Goal: Use online tool/utility: Utilize a website feature to perform a specific function

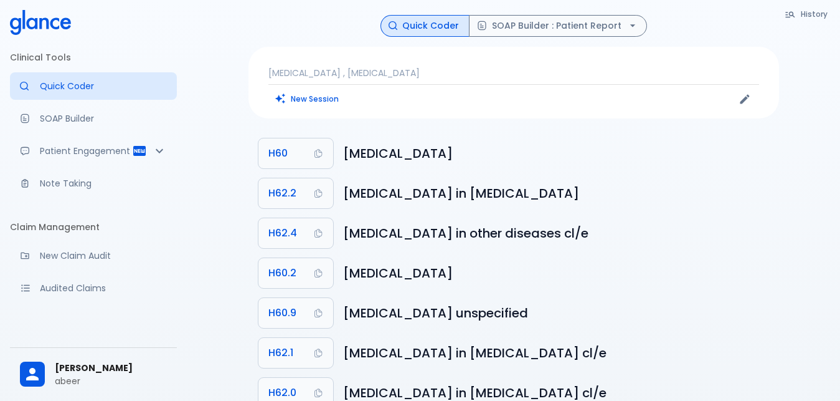
click at [424, 72] on p "[MEDICAL_DATA] , [MEDICAL_DATA]" at bounding box center [514, 73] width 491 height 12
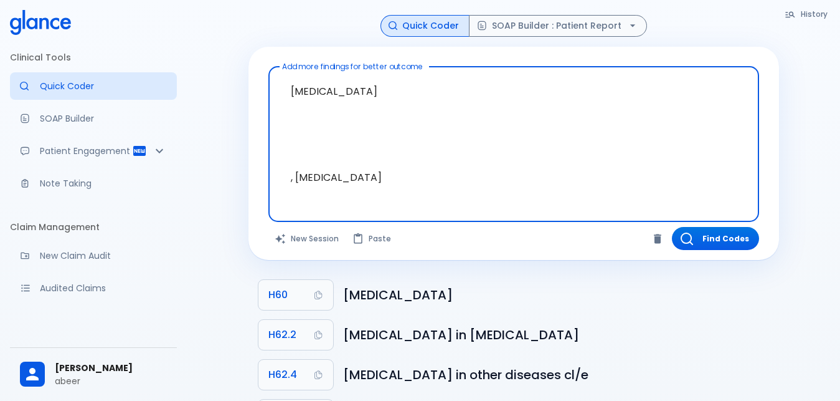
click at [380, 96] on textarea "[MEDICAL_DATA] , [MEDICAL_DATA]" at bounding box center [513, 134] width 473 height 125
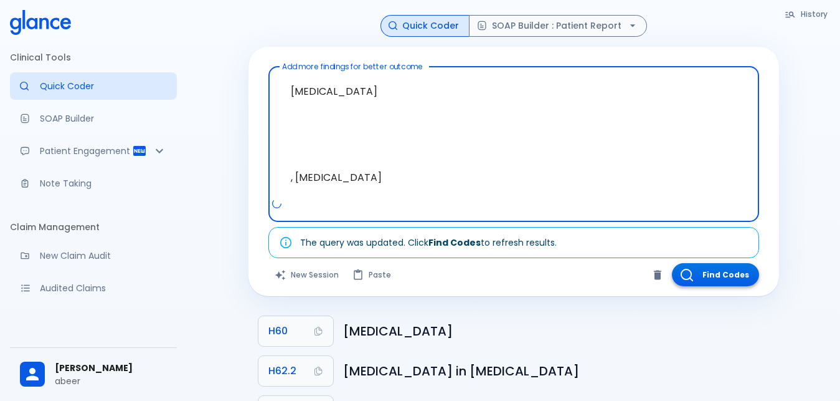
type textarea "[MEDICAL_DATA] , [MEDICAL_DATA]"
click at [709, 265] on button "Find Codes" at bounding box center [715, 274] width 87 height 23
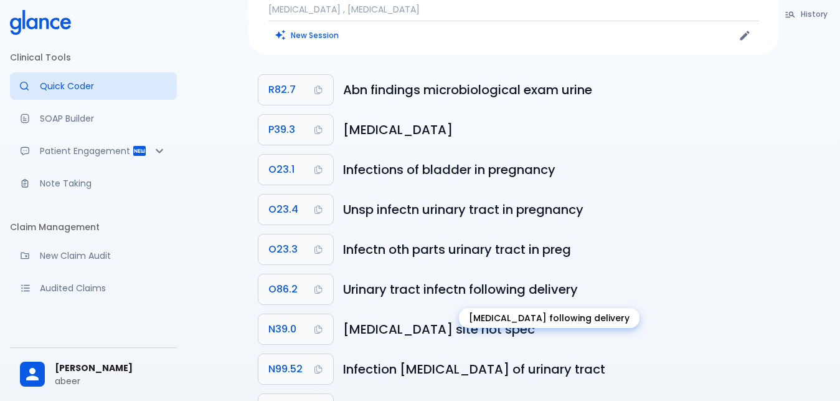
scroll to position [121, 0]
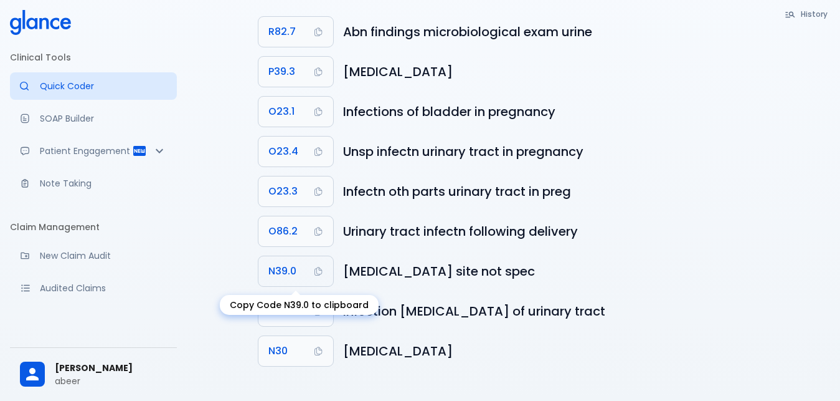
click at [278, 270] on span "N39.0" at bounding box center [283, 270] width 28 height 17
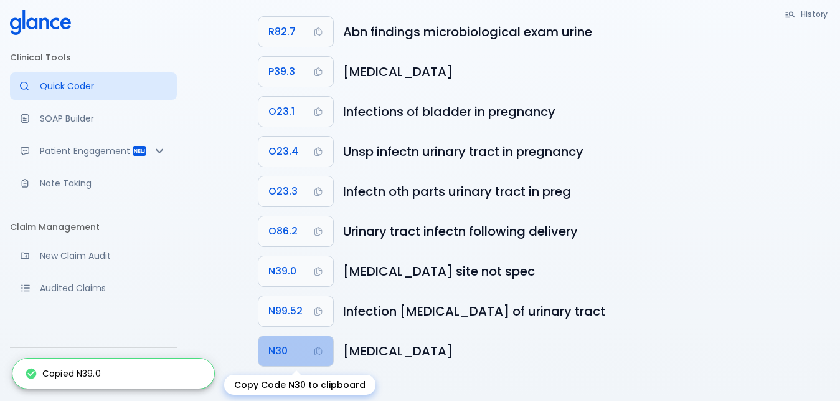
click at [280, 350] on span "N30" at bounding box center [278, 350] width 19 height 17
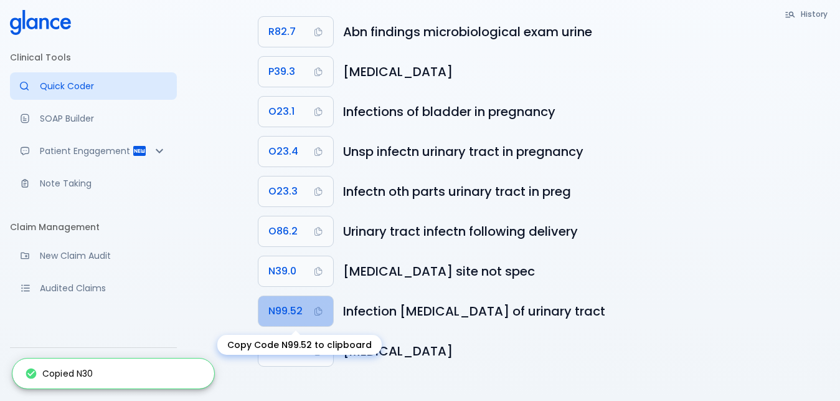
click at [281, 310] on span "N99.52" at bounding box center [286, 310] width 34 height 17
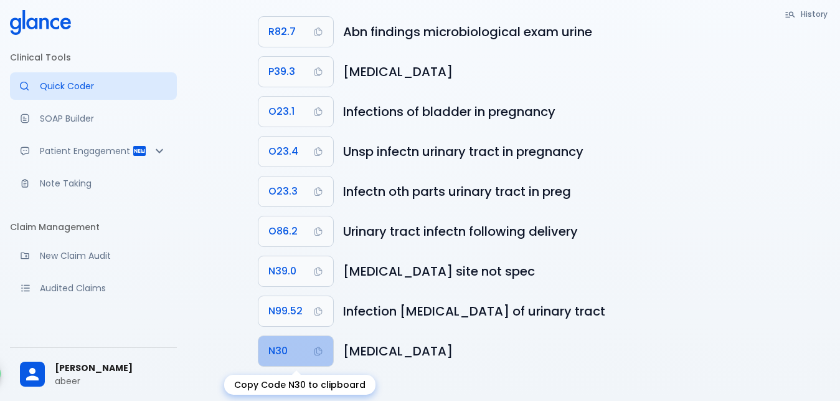
click at [275, 351] on span "N30" at bounding box center [278, 350] width 19 height 17
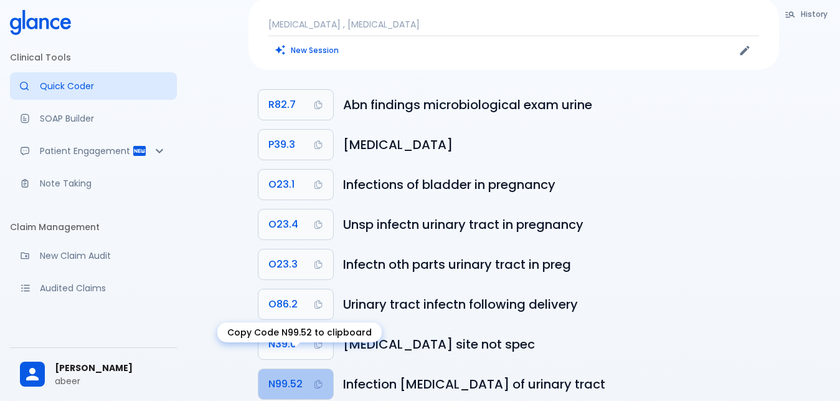
click at [279, 375] on span "N99.52" at bounding box center [286, 383] width 34 height 17
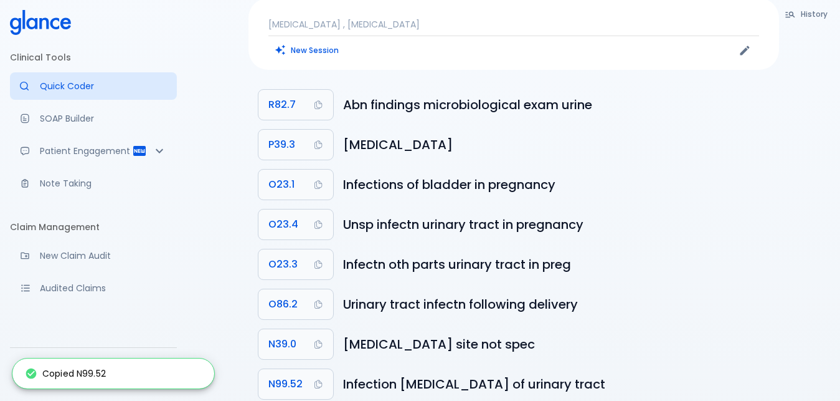
scroll to position [176, 0]
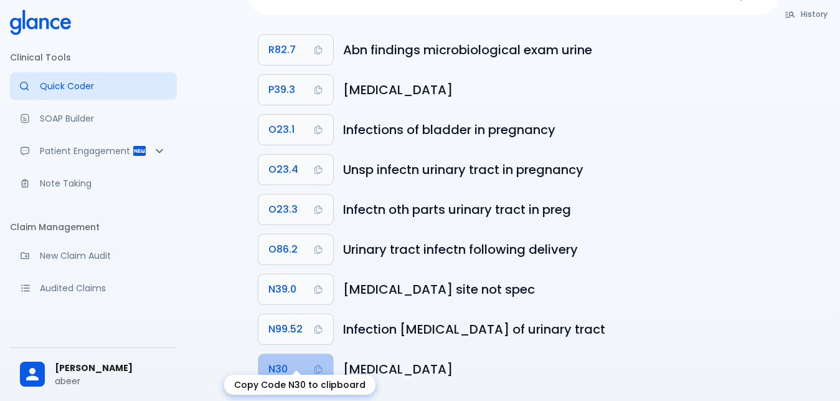
click at [277, 360] on span "N30" at bounding box center [278, 368] width 19 height 17
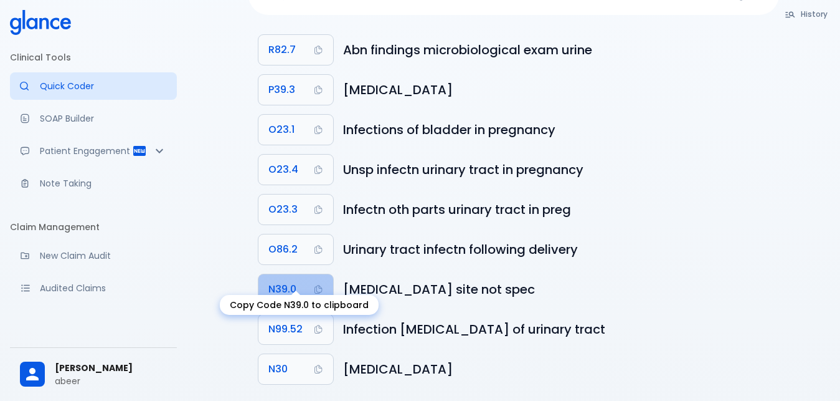
click at [283, 280] on span "N39.0" at bounding box center [283, 288] width 28 height 17
